Goal: Task Accomplishment & Management: Manage account settings

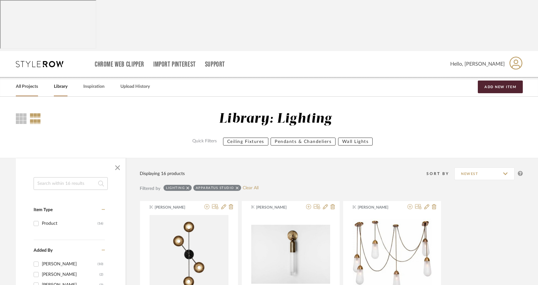
click at [24, 82] on link "All Projects" at bounding box center [27, 86] width 22 height 9
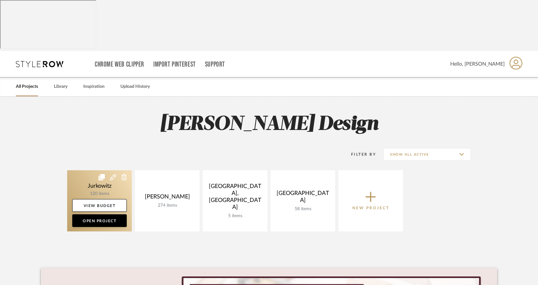
click at [89, 170] on link at bounding box center [99, 200] width 65 height 61
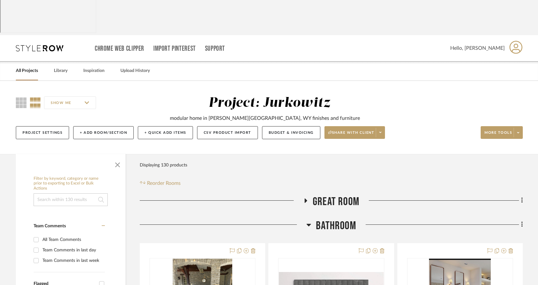
scroll to position [13, 0]
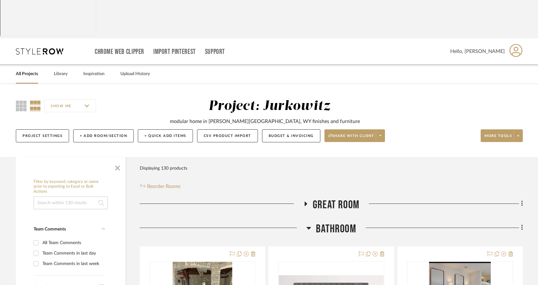
click at [306, 201] on icon at bounding box center [306, 203] width 8 height 5
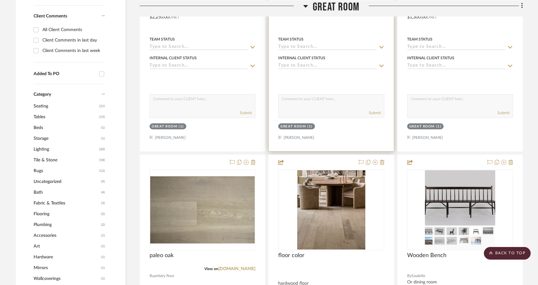
scroll to position [362, 0]
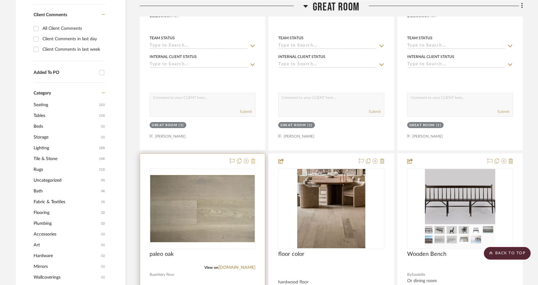
click at [253, 158] on icon at bounding box center [253, 160] width 4 height 5
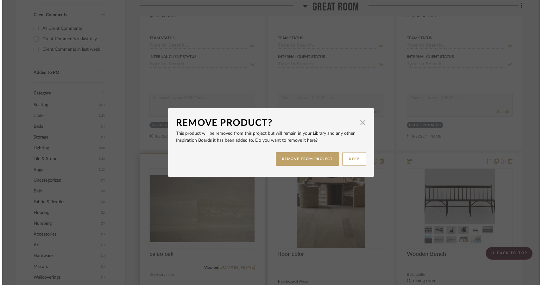
scroll to position [0, 0]
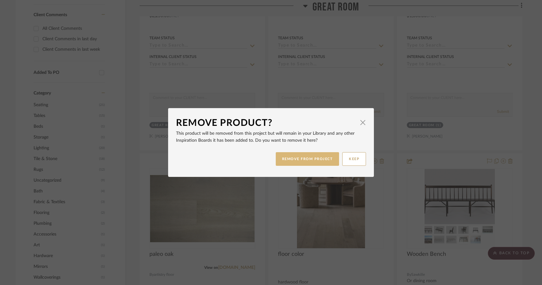
click at [296, 163] on button "REMOVE FROM PROJECT" at bounding box center [308, 159] width 64 height 14
